Goal: Task Accomplishment & Management: Manage account settings

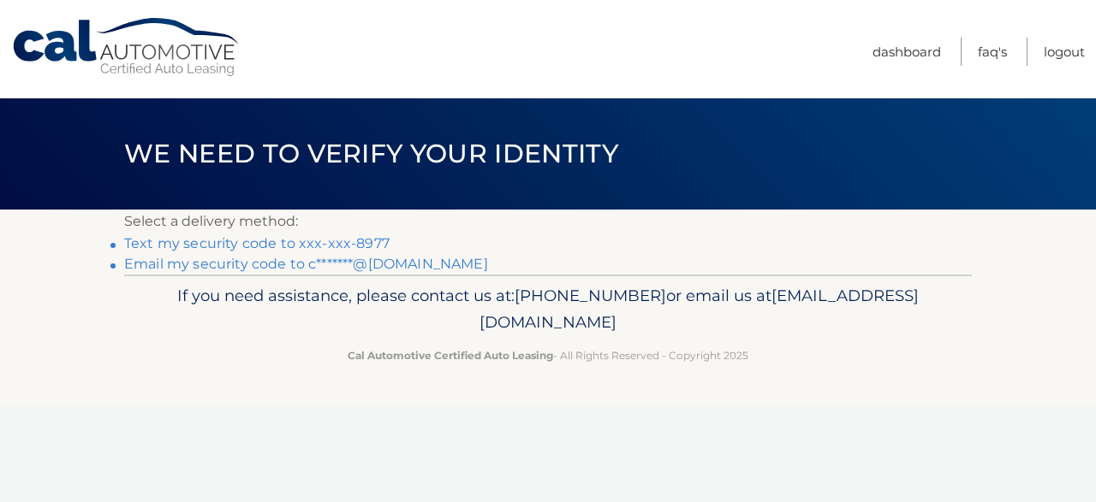
click at [232, 244] on link "Text my security code to xxx-xxx-8977" at bounding box center [256, 243] width 265 height 16
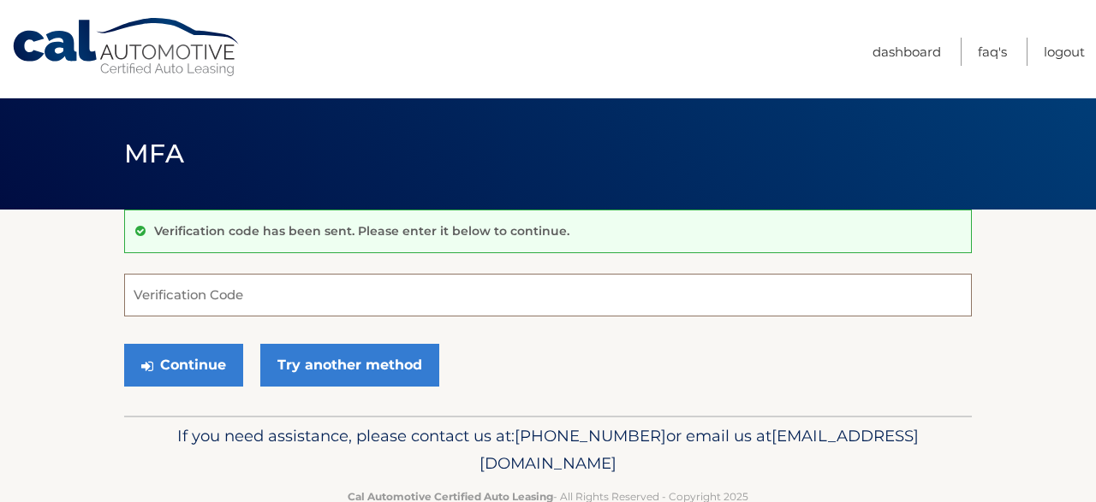
click at [241, 302] on input "Verification Code" at bounding box center [547, 295] width 847 height 43
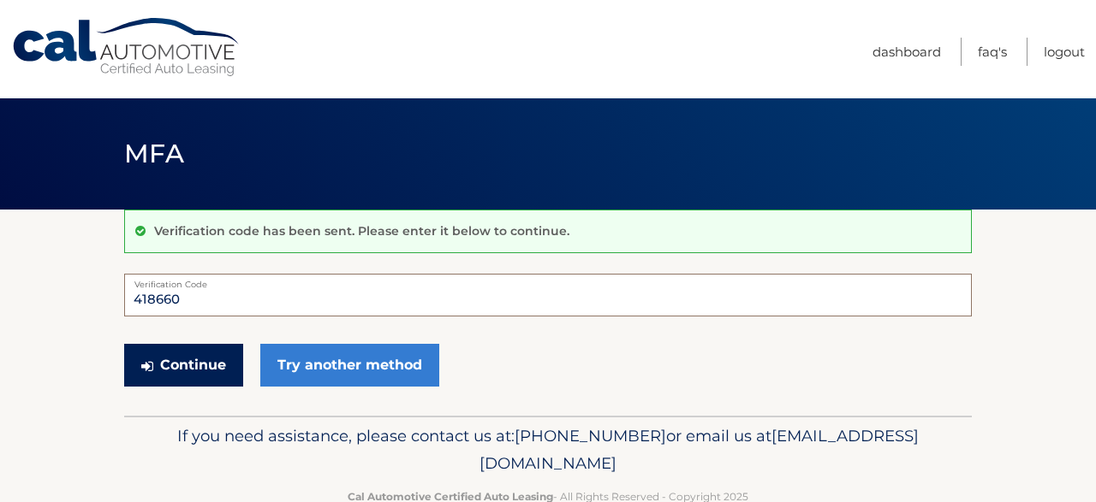
type input "418660"
click at [201, 359] on button "Continue" at bounding box center [183, 365] width 119 height 43
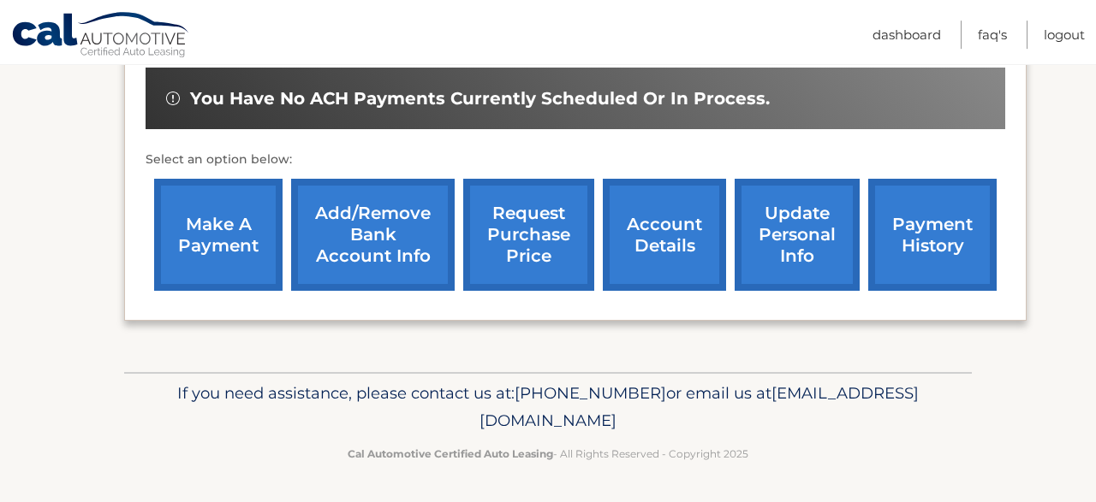
scroll to position [576, 0]
click at [889, 210] on link "payment history" at bounding box center [932, 235] width 128 height 112
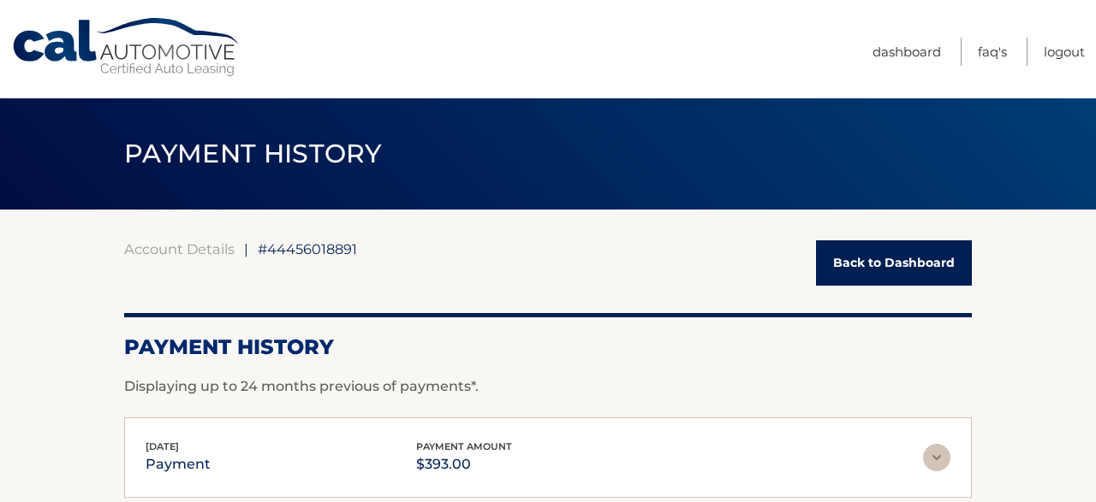
click at [896, 266] on link "Back to Dashboard" at bounding box center [894, 263] width 156 height 45
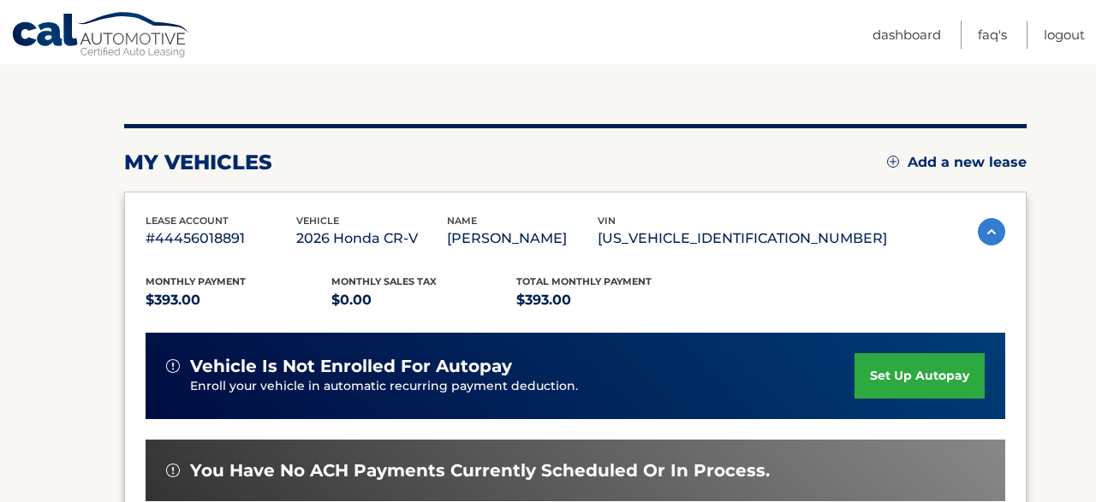
scroll to position [163, 0]
click at [854, 366] on link "set up autopay" at bounding box center [919, 375] width 130 height 45
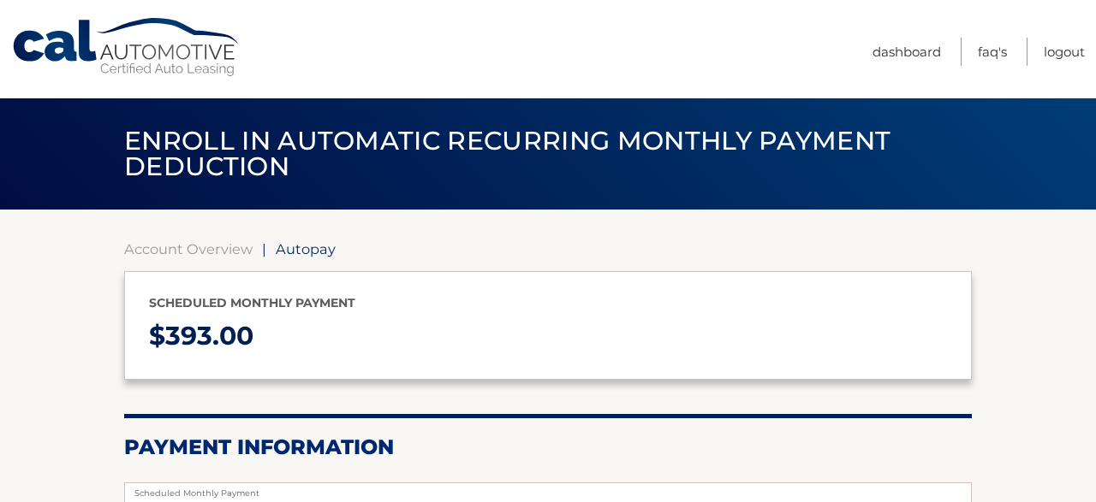
select select "MTg3NDBmYzAtOTYyNS00NDg2LWFlMmMtM2EwMjk2ZWU1MmZl"
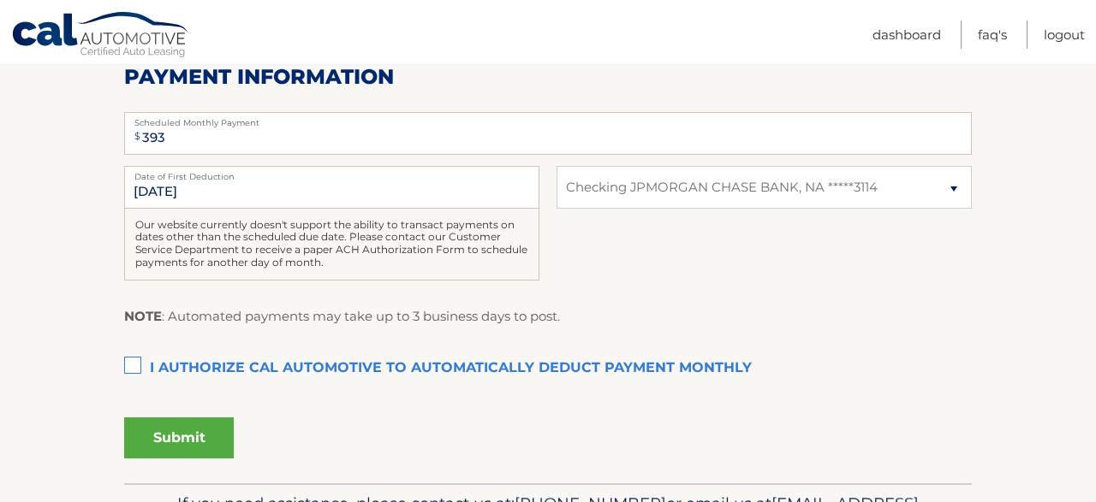
scroll to position [415, 0]
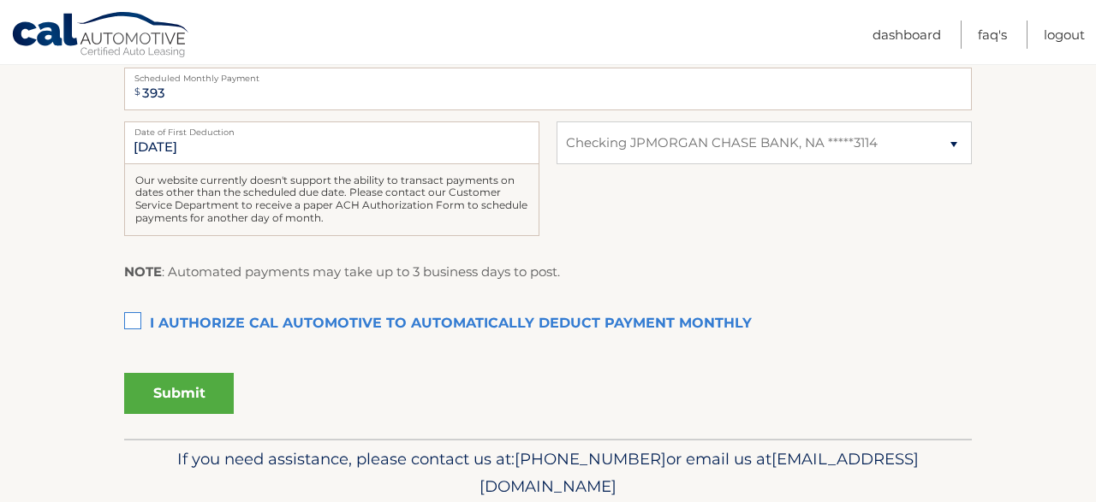
click at [140, 319] on label "I authorize cal automotive to automatically deduct payment monthly This checkbo…" at bounding box center [547, 324] width 847 height 34
click at [0, 0] on input "I authorize cal automotive to automatically deduct payment monthly This checkbo…" at bounding box center [0, 0] width 0 height 0
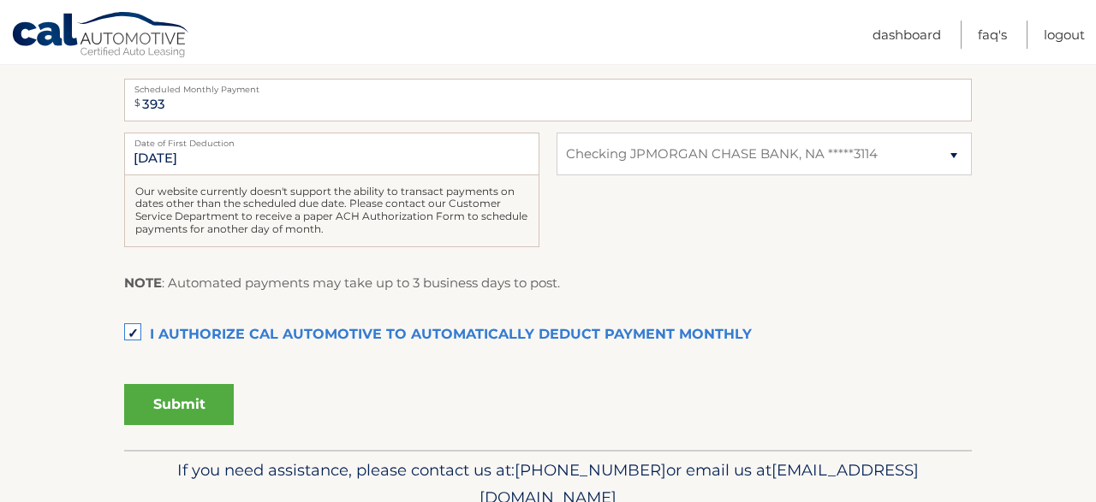
scroll to position [400, 0]
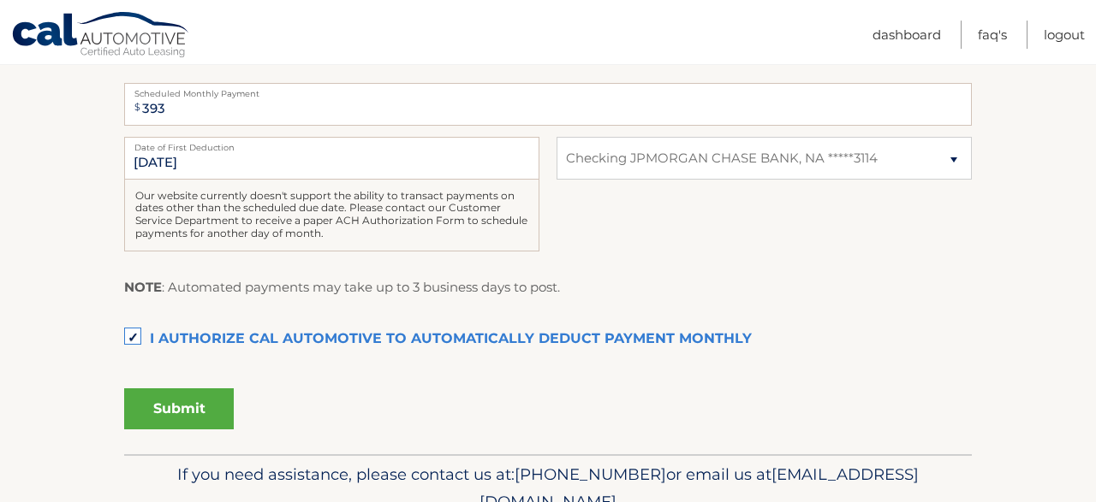
click at [199, 400] on button "Submit" at bounding box center [179, 409] width 110 height 41
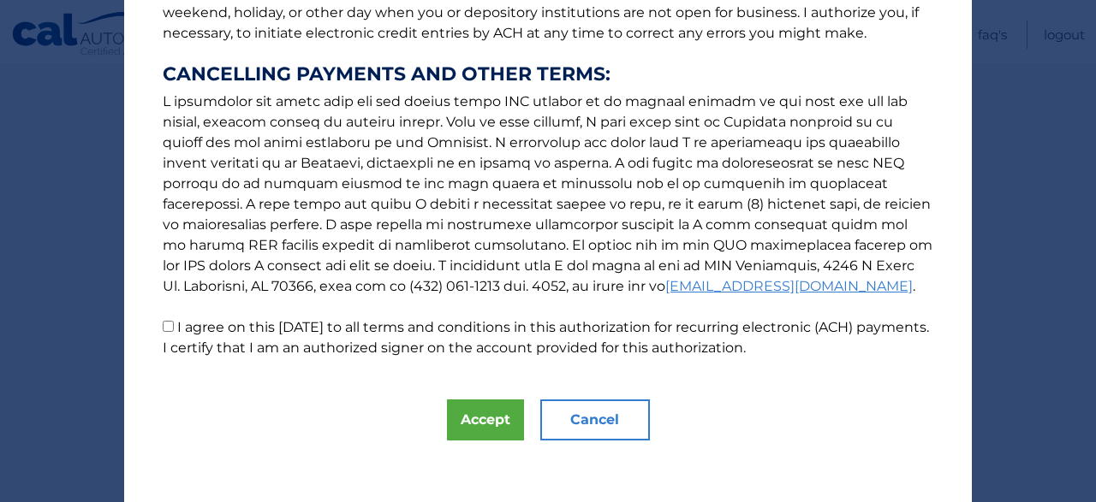
scroll to position [306, 0]
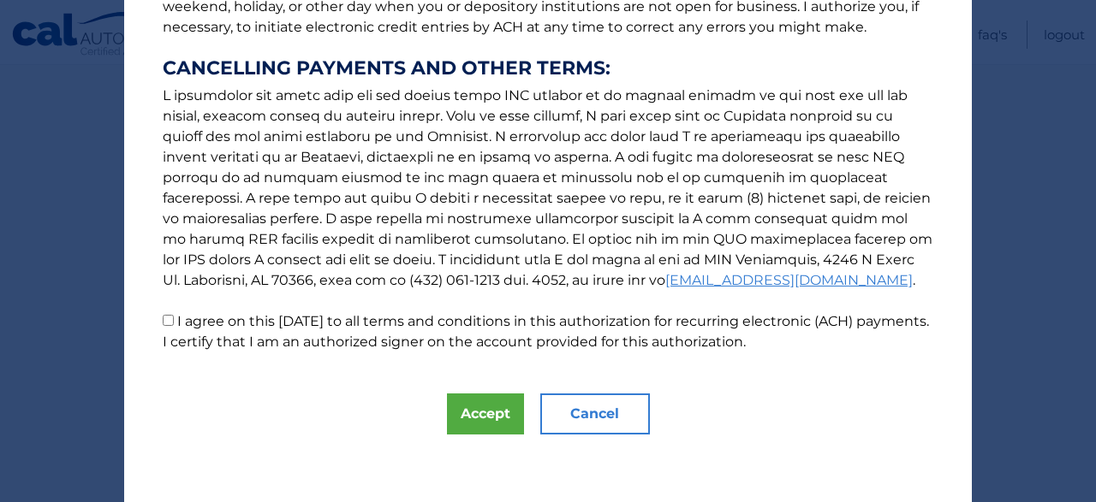
click at [179, 322] on label "I agree on this 10/15/2025 to all terms and conditions in this authorization fo…" at bounding box center [546, 331] width 766 height 37
click at [174, 322] on input "I agree on this 10/15/2025 to all terms and conditions in this authorization fo…" at bounding box center [168, 320] width 11 height 11
checkbox input "true"
click at [474, 427] on button "Accept" at bounding box center [485, 414] width 77 height 41
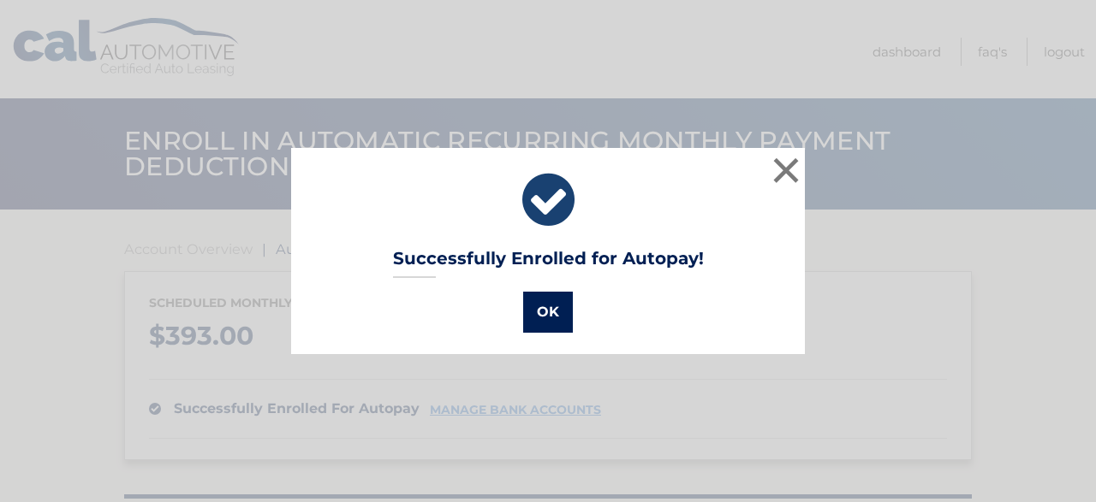
click at [547, 310] on button "OK" at bounding box center [548, 312] width 50 height 41
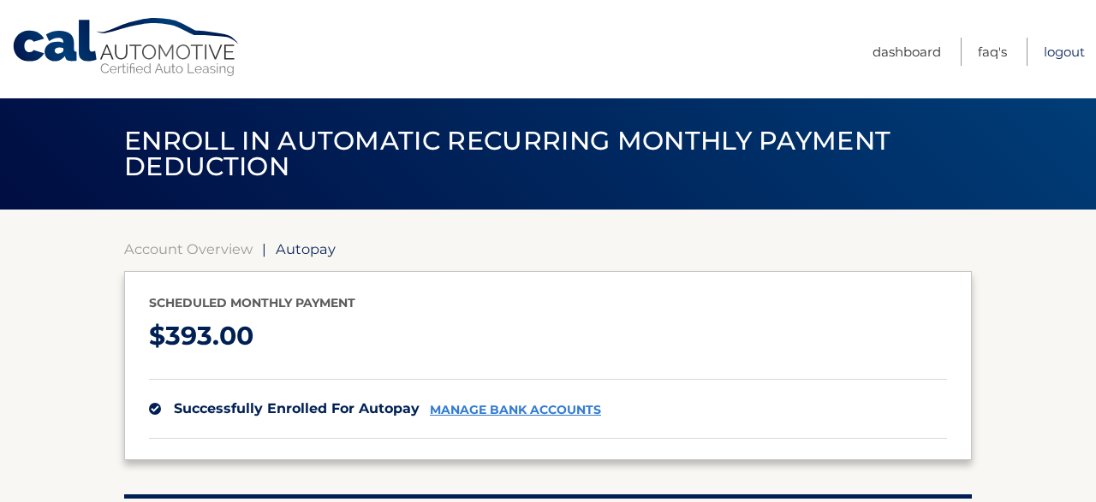
click at [1053, 52] on link "Logout" at bounding box center [1063, 52] width 41 height 28
